Goal: Information Seeking & Learning: Learn about a topic

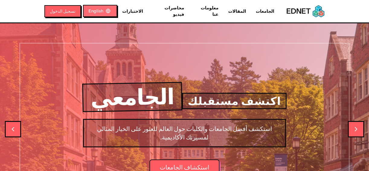
click at [92, 11] on button "English" at bounding box center [100, 11] width 34 height 12
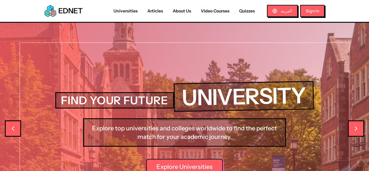
drag, startPoint x: 331, startPoint y: 104, endPoint x: 325, endPoint y: 61, distance: 43.6
click at [325, 60] on div "FIND YOUR FUTURE UNIVERSITY Explore top universities and colleges worldwide to …" at bounding box center [185, 128] width 310 height 211
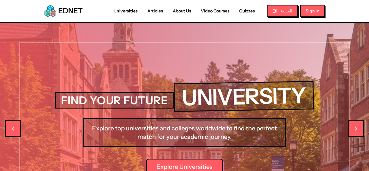
click at [369, 15] on header "EDNET Universities Articles About Us Video Courses Quizzes العربية Sign In" at bounding box center [184, 11] width 369 height 23
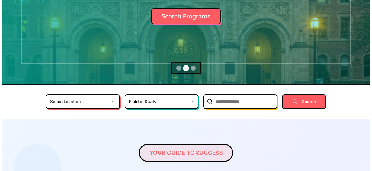
scroll to position [156, 0]
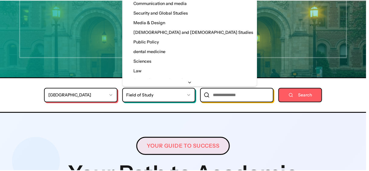
scroll to position [184, 0]
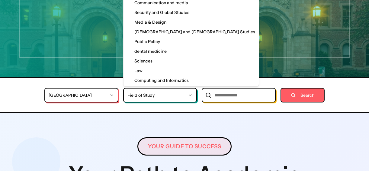
select select "**"
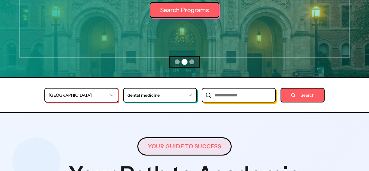
click at [224, 99] on input "University name search" at bounding box center [239, 95] width 74 height 15
click at [209, 96] on input "University name search" at bounding box center [239, 95] width 74 height 15
click at [300, 94] on button "Search" at bounding box center [303, 95] width 44 height 15
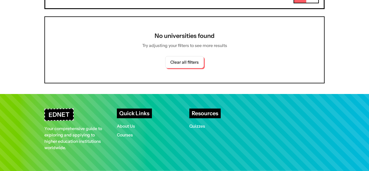
select select "*"
select select "**"
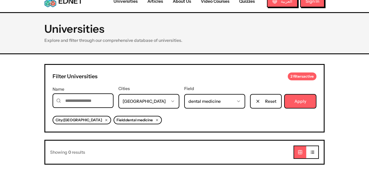
scroll to position [11, 0]
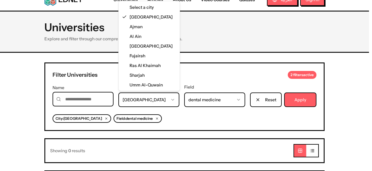
click at [174, 100] on html "**********" at bounding box center [186, 170] width 372 height 363
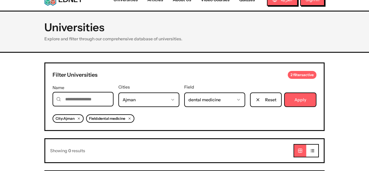
click at [301, 103] on button "Apply" at bounding box center [300, 99] width 32 height 15
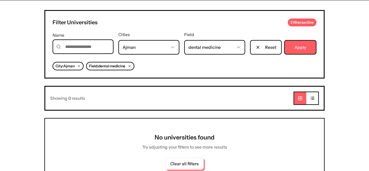
scroll to position [30, 0]
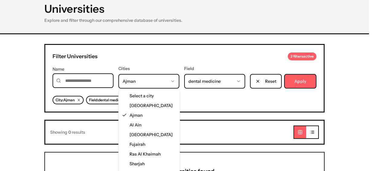
click at [170, 82] on html "**********" at bounding box center [186, 151] width 372 height 363
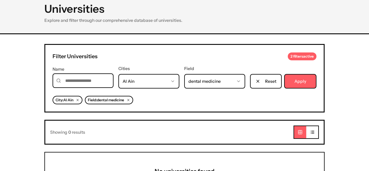
click at [300, 79] on button "Apply" at bounding box center [300, 81] width 32 height 15
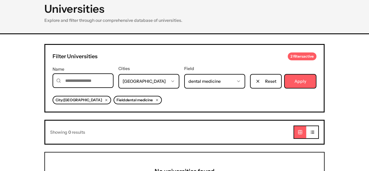
select select "*"
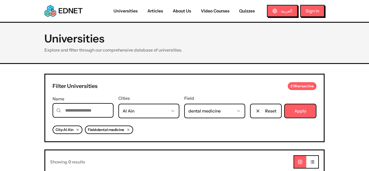
scroll to position [30, 0]
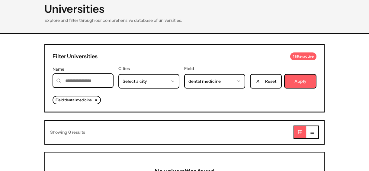
select select "*"
